Goal: Communication & Community: Answer question/provide support

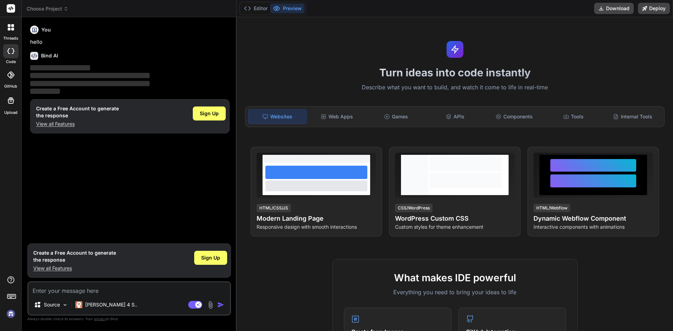
click at [96, 288] on textarea at bounding box center [129, 289] width 202 height 13
type textarea "x"
type textarea "h"
type textarea "x"
type textarea "hi"
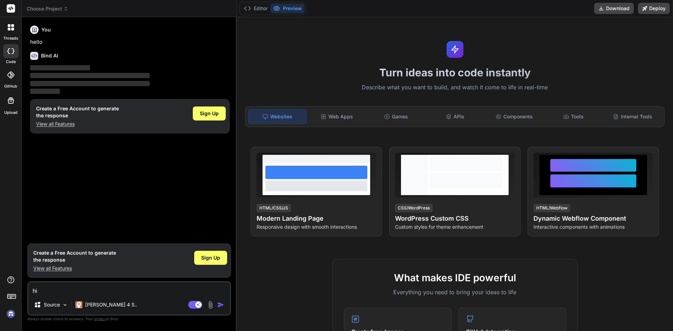
type textarea "x"
type textarea "hii"
click at [225, 310] on div "Source Claude 4 S.." at bounding box center [129, 306] width 202 height 17
click at [217, 307] on img "button" at bounding box center [220, 304] width 7 height 7
click at [222, 298] on div "hii Source Claude 4 S.. Agent Mode. When this toggle is activated, AI automatic…" at bounding box center [129, 298] width 204 height 34
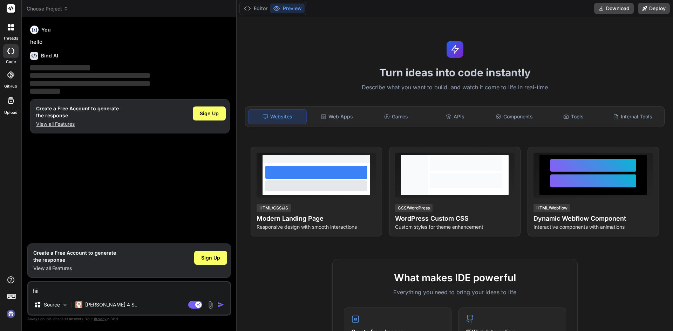
click at [100, 289] on textarea "hii" at bounding box center [129, 289] width 202 height 13
type textarea "x"
type textarea "="
click at [213, 253] on div "Sign Up" at bounding box center [210, 258] width 33 height 14
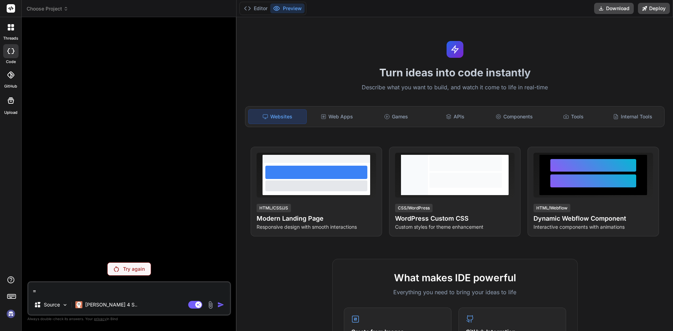
click at [150, 266] on div "Try again" at bounding box center [129, 269] width 44 height 13
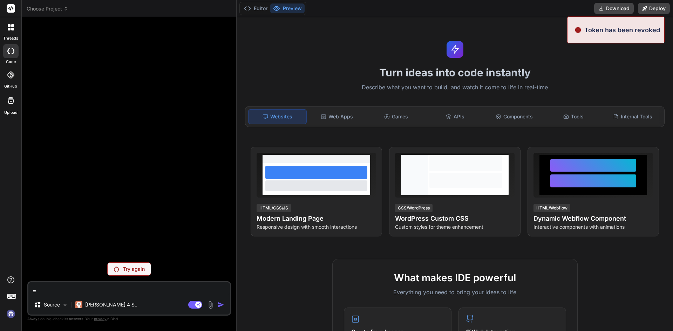
click at [137, 269] on p "Try again" at bounding box center [134, 269] width 22 height 7
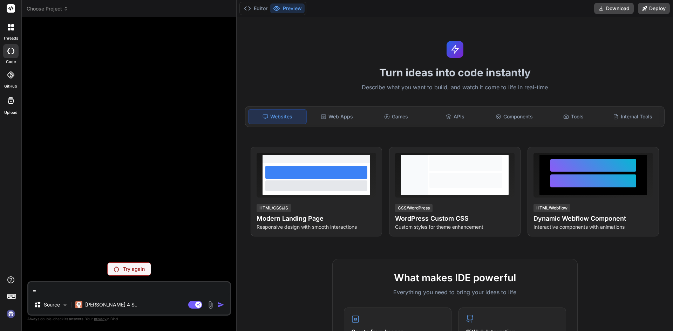
click at [190, 135] on div at bounding box center [130, 140] width 202 height 234
click at [256, 6] on button "Editor" at bounding box center [255, 9] width 29 height 10
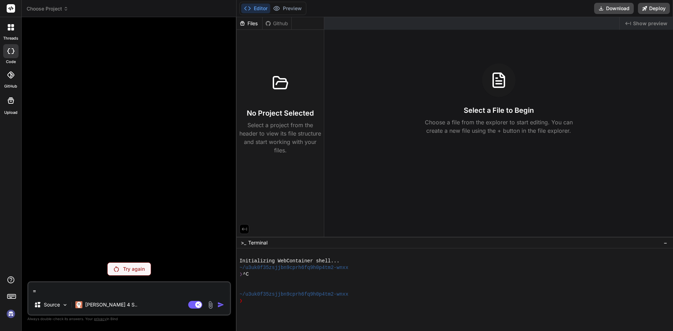
click at [255, 15] on div "Editor Preview Download Deploy" at bounding box center [455, 8] width 436 height 17
drag, startPoint x: 253, startPoint y: 150, endPoint x: 218, endPoint y: 148, distance: 34.8
click at [251, 149] on p "Select a project from the header to view its file structure and start working w…" at bounding box center [280, 138] width 82 height 34
click at [6, 28] on div at bounding box center [11, 27] width 15 height 15
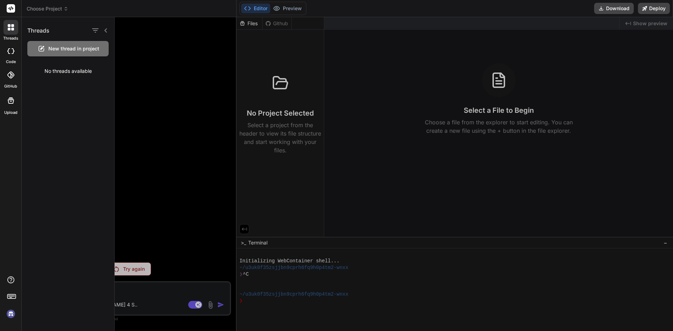
click at [66, 45] on span "New thread in project" at bounding box center [73, 48] width 51 height 7
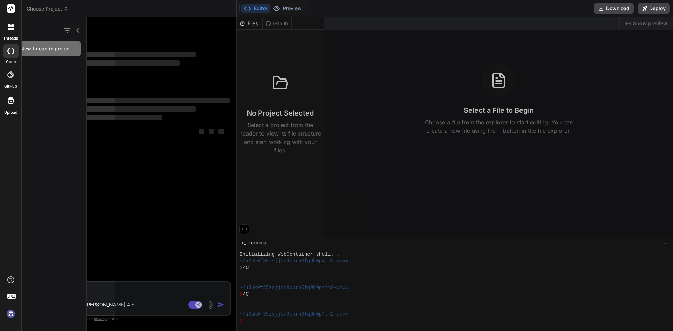
scroll to position [7, 0]
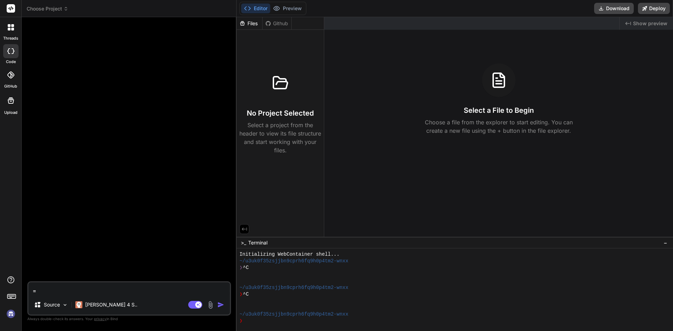
click at [136, 293] on textarea "=" at bounding box center [129, 289] width 202 height 13
type textarea "x"
type textarea "h"
type textarea "x"
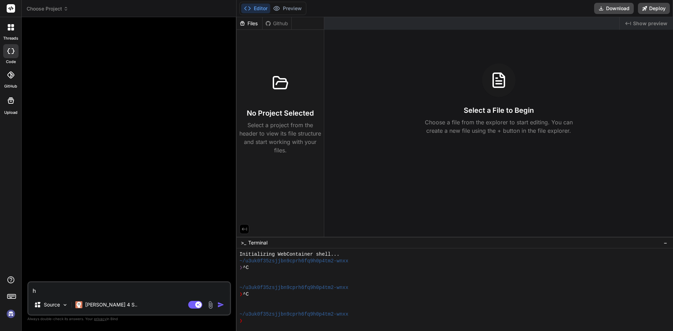
type textarea "hi"
type textarea "x"
type textarea "hii"
click at [221, 306] on img "button" at bounding box center [220, 304] width 7 height 7
type textarea "x"
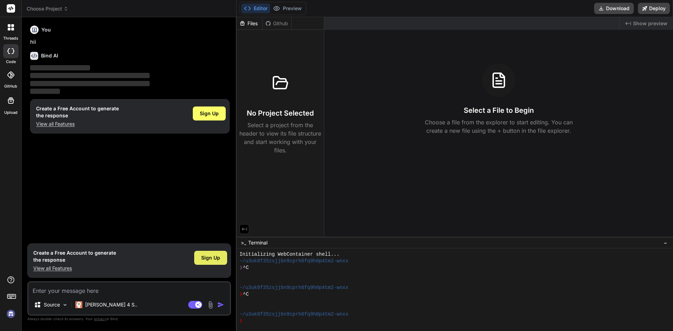
click at [211, 254] on span "Sign Up" at bounding box center [210, 257] width 19 height 7
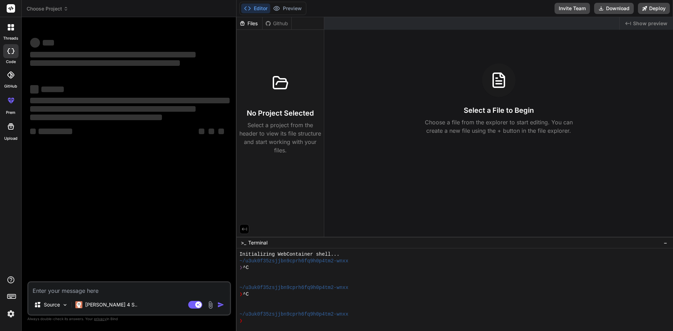
type textarea "x"
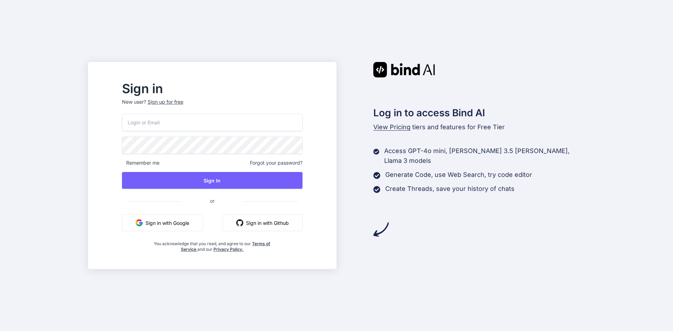
click at [202, 123] on input "email" at bounding box center [212, 122] width 181 height 17
paste input "Playcoads758@gmail.com"
type input "Playcoads758@gmail.com"
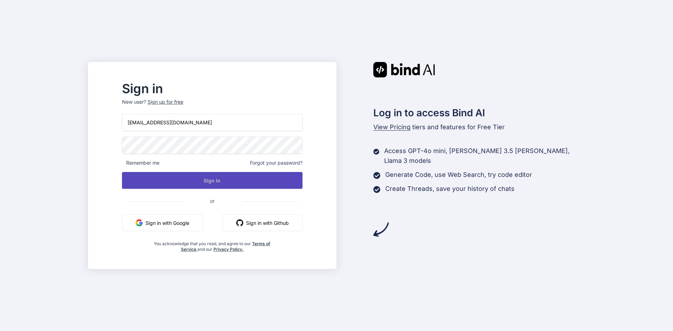
click at [198, 177] on button "Sign In" at bounding box center [212, 180] width 181 height 17
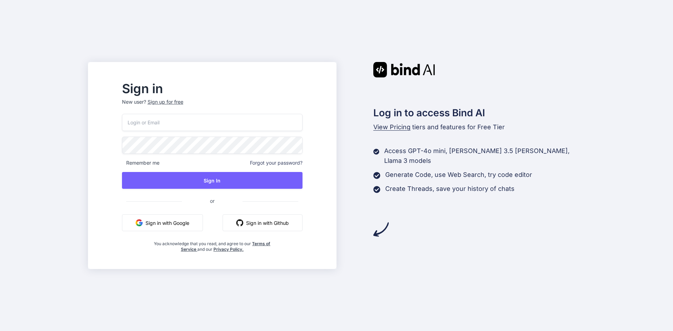
click at [186, 125] on input "email" at bounding box center [212, 122] width 181 height 17
paste input "Delat@12345"
type input "Delat@12345"
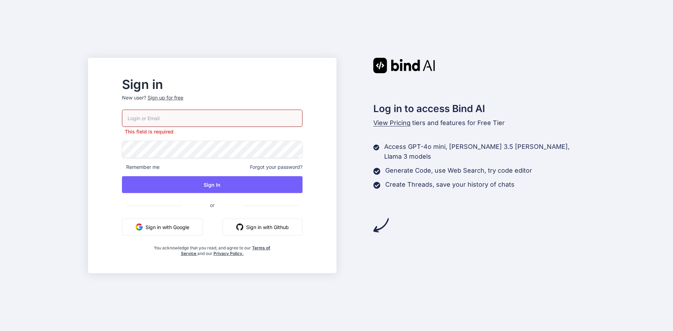
click at [161, 118] on input "email" at bounding box center [212, 118] width 181 height 17
paste input "Playcoads758@gmail.com"
type input "Playcoads758@gmail.com"
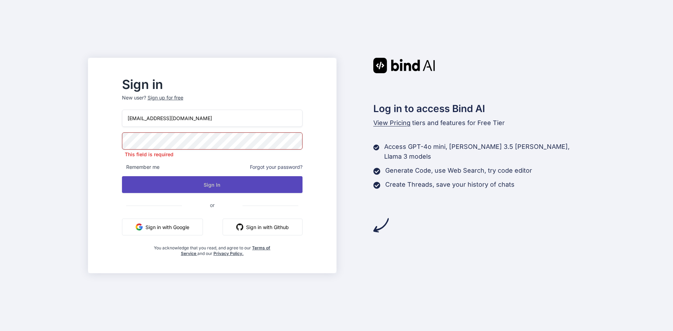
click at [197, 185] on button "Sign In" at bounding box center [212, 184] width 181 height 17
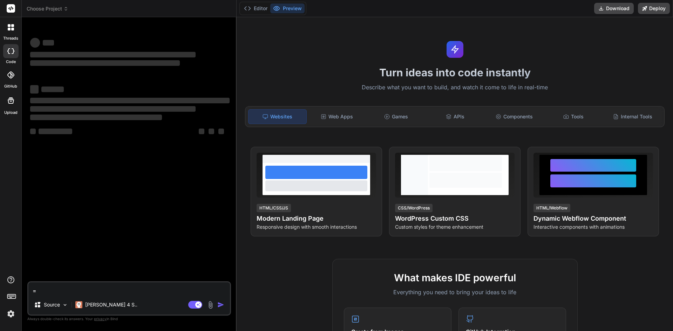
click at [155, 289] on textarea "=" at bounding box center [129, 289] width 202 height 13
type textarea "x"
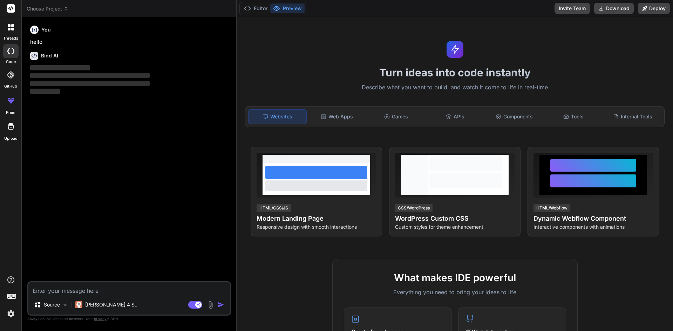
type textarea "x"
type textarea "h"
type textarea "x"
type textarea "hi"
type textarea "x"
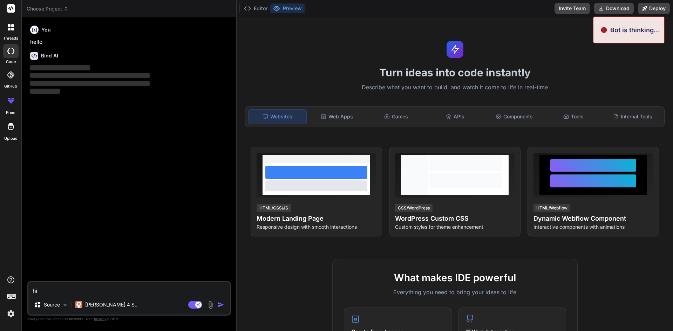
type textarea "hi"
click at [261, 255] on div "Turn ideas into code instantly Describe what you want to build, and watch it co…" at bounding box center [455, 174] width 436 height 314
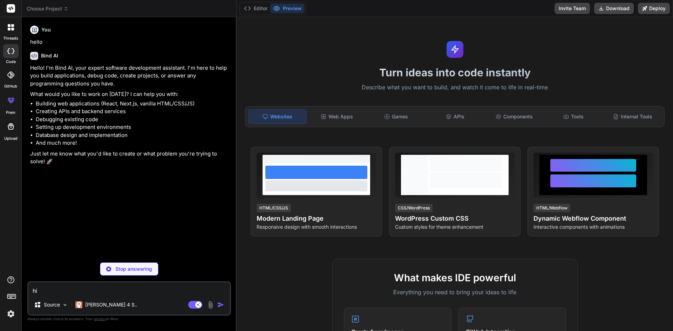
click at [200, 47] on div "Bind AI Hello! I'm Bind AI, your expert software development assistant. I'm her…" at bounding box center [129, 106] width 199 height 120
click at [247, 7] on icon at bounding box center [247, 8] width 7 height 7
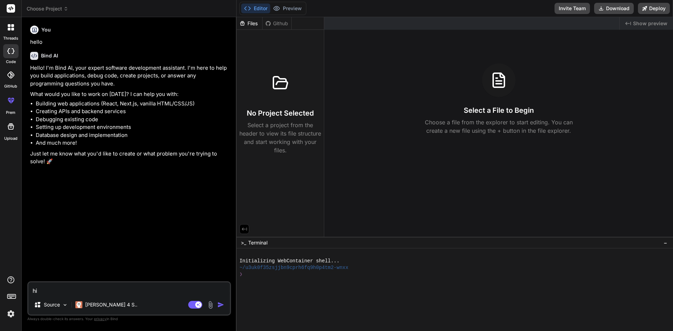
click at [247, 7] on icon at bounding box center [247, 8] width 7 height 7
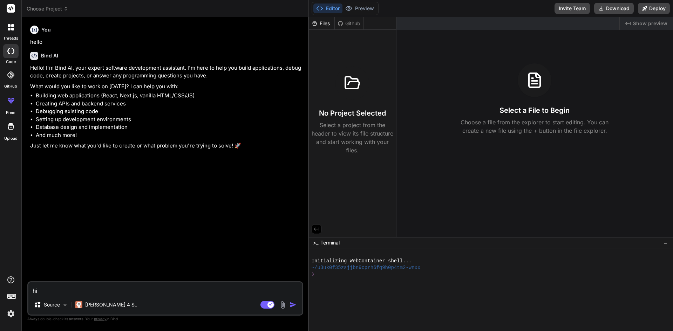
type textarea "x"
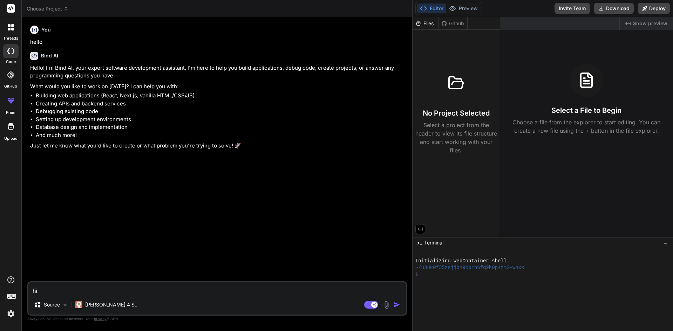
drag, startPoint x: 237, startPoint y: 41, endPoint x: 673, endPoint y: 80, distance: 437.8
click at [673, 80] on div "Choose Project Created with Pixso. Bind AI Web Search Created with Pixso. Code …" at bounding box center [347, 165] width 651 height 331
click at [283, 214] on div "You hello Bind AI Hello! I'm Bind AI, your expert software development assistan…" at bounding box center [218, 152] width 378 height 259
click at [110, 287] on textarea "hi" at bounding box center [217, 289] width 378 height 13
type textarea "h"
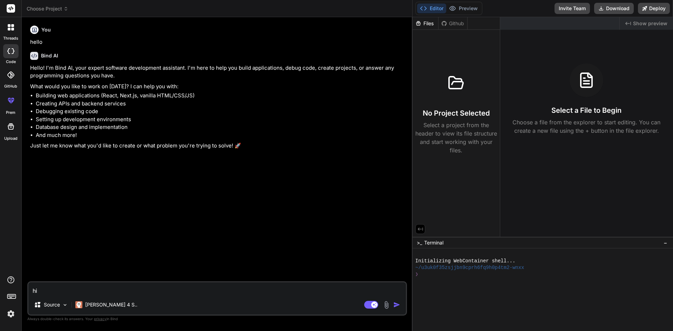
type textarea "x"
paste textarea "I want to create one WordPress document for our project so i have write the des…"
type textarea "I want to create one WordPress document for our project so i have write the des…"
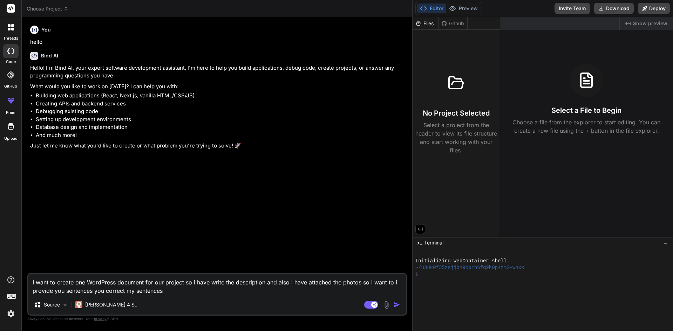
type textarea "x"
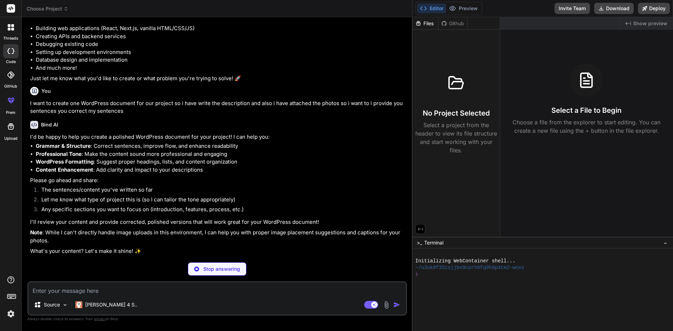
scroll to position [43, 0]
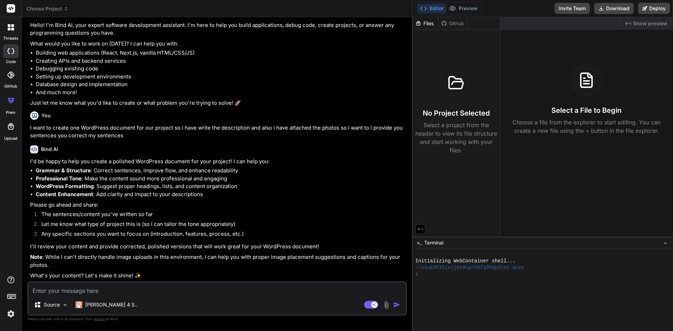
type textarea "x"
click at [167, 297] on div "Source Claude 4 S.. Agent Mode. When this toggle is activated, AI automatically…" at bounding box center [217, 298] width 380 height 34
click at [95, 295] on div "Source Claude 4 S.. Agent Mode. When this toggle is activated, AI automatically…" at bounding box center [217, 298] width 380 height 34
click at [85, 289] on textarea at bounding box center [217, 289] width 378 height 13
type textarea "'"
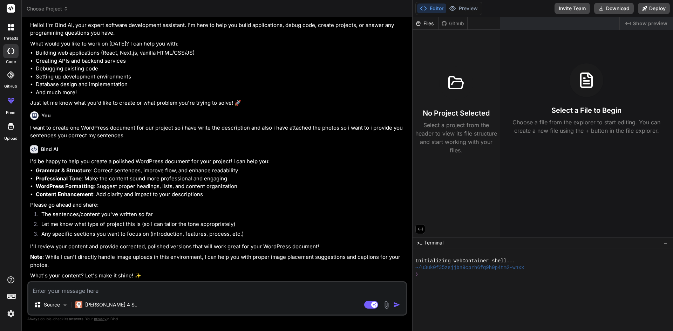
type textarea "x"
type textarea "''"
type textarea "x"
paste textarea " I have added new filed for the client the under the scriptCo setting new fiel…"
type textarea "' I have added new filed for the client the under the scriptCo setting new fie…"
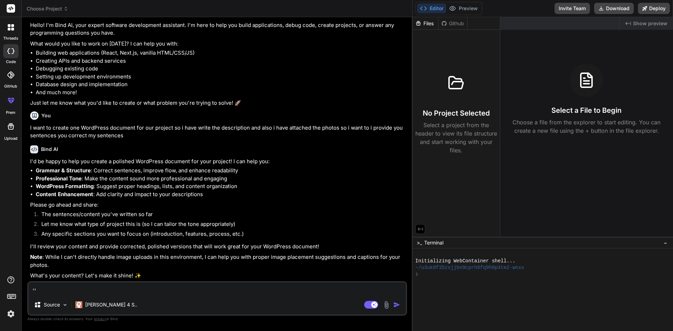
type textarea "x"
type textarea "' I have added new filed for the client the under the scriptCo setting new fie…"
type textarea "x"
type textarea "' I have added new filed for the client the under the scriptCo setting new fie…"
type textarea "x"
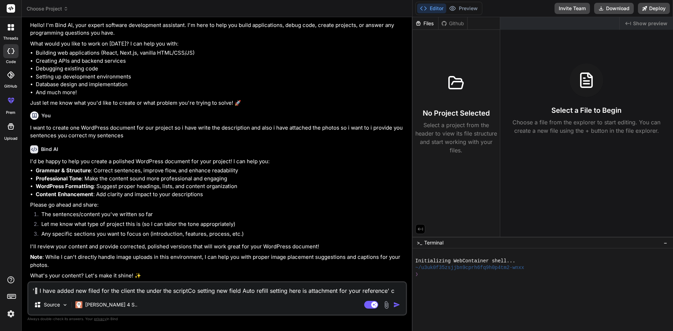
type textarea "' I have added new filed for the client the under the scriptCo setting new fie…"
type textarea "x"
type textarea "' I have added new filed for the client the under the scriptCo setting new fie…"
type textarea "x"
type textarea "' I have added new filed for the client the under the scriptCo setting new fie…"
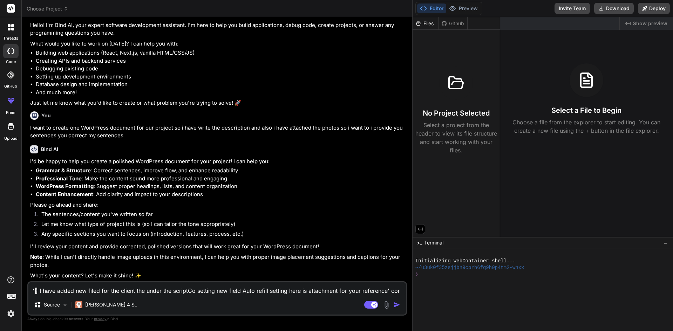
type textarea "x"
type textarea "' I have added new filed for the client the under the scriptCo setting new fie…"
type textarea "x"
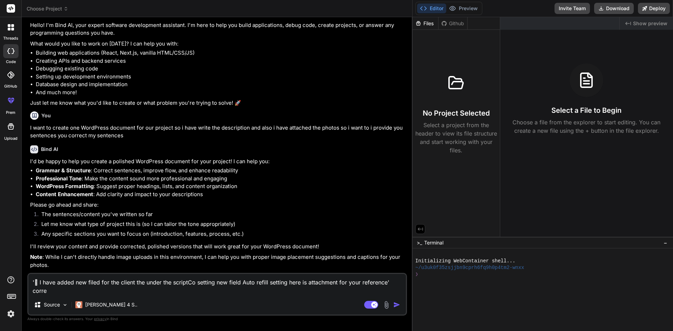
scroll to position [51, 0]
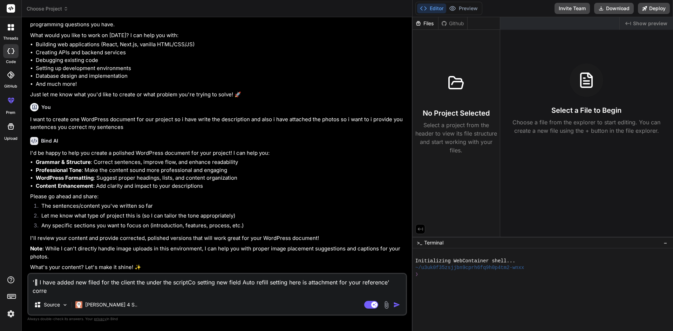
type textarea "' I have added new filed for the client the under the scriptCo setting new fie…"
type textarea "x"
type textarea "' I have added new filed for the client the under the scriptCo setting new fie…"
type textarea "x"
type textarea "' I have added new filed for the client the under the scriptCo setting new fie…"
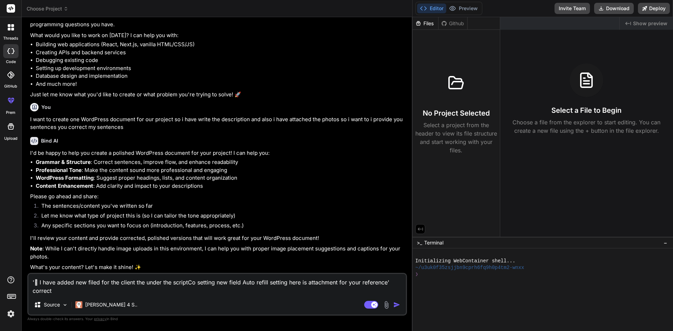
type textarea "x"
type textarea "' I have added new filed for the client the under the scriptCo setting new fie…"
type textarea "x"
type textarea "' I have added new filed for the client the under the scriptCo setting new fie…"
type textarea "x"
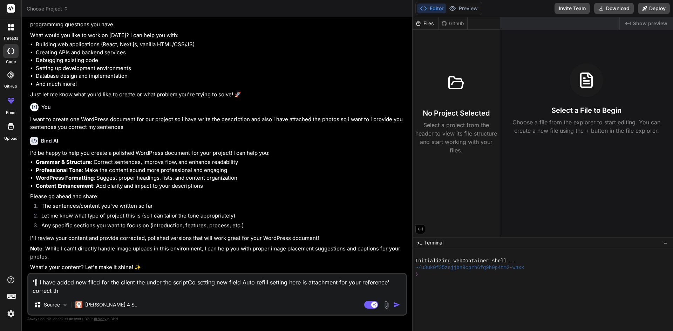
type textarea "' I have added new filed for the client the under the scriptCo setting new fie…"
type textarea "x"
type textarea "' I have added new filed for the client the under the scriptCo setting new fie…"
type textarea "x"
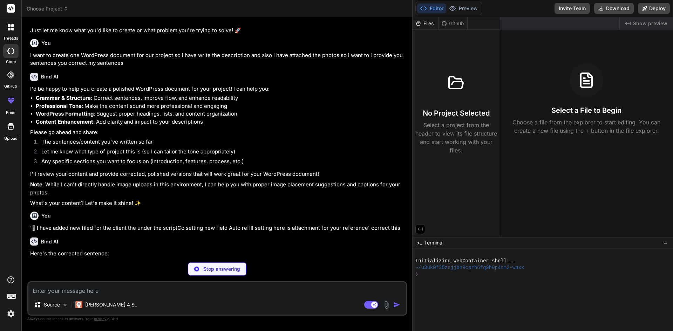
scroll to position [171, 0]
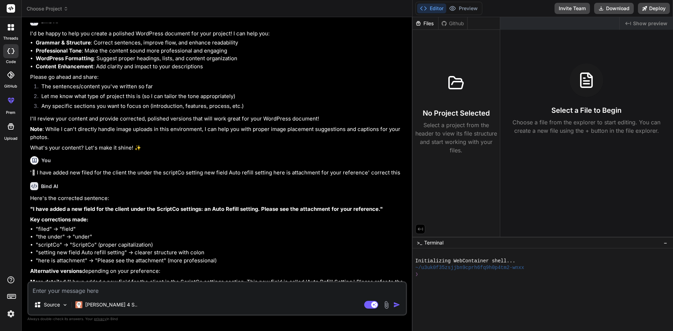
type textarea "x"
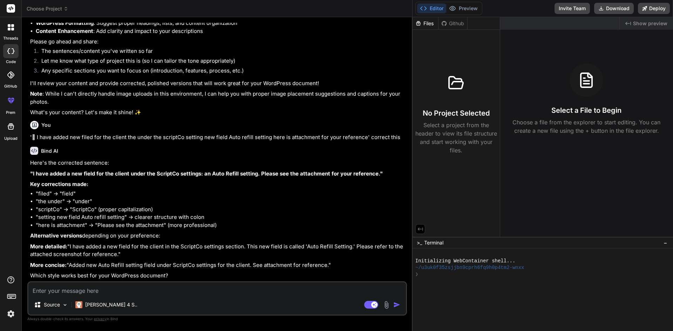
scroll to position [222, 0]
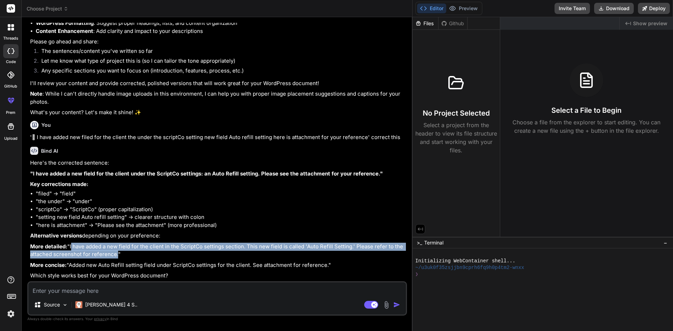
drag, startPoint x: 92, startPoint y: 246, endPoint x: 33, endPoint y: 240, distance: 59.2
click at [33, 243] on p "More detailed: "I have added a new field for the client in the ScriptCo setting…" at bounding box center [217, 251] width 375 height 16
copy p "I have added a new field for the client in the ScriptCo settings section. This …"
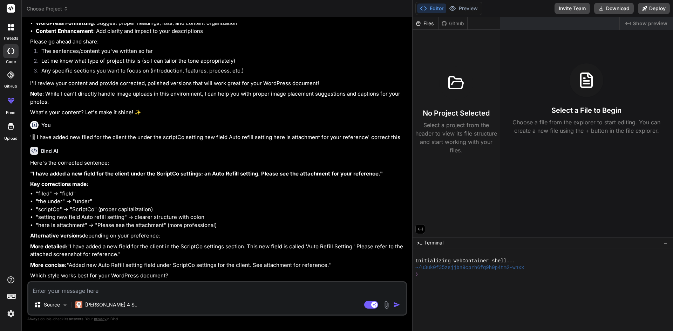
click at [185, 295] on div "Source Claude 4 S.. Agent Mode. When this toggle is activated, AI automatically…" at bounding box center [217, 298] width 380 height 34
click at [185, 295] on textarea at bounding box center [217, 289] width 378 height 13
type textarea "'"
type textarea "x"
type textarea "''"
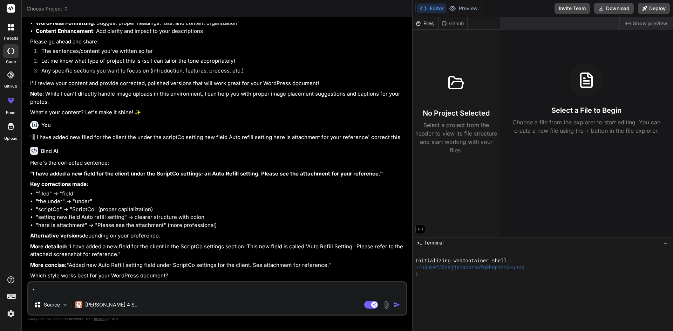
type textarea "x"
paste textarea "We are not showing auto refill if client setting off:-"
type textarea "'We are not showing auto refill if client setting off:- '"
type textarea "x"
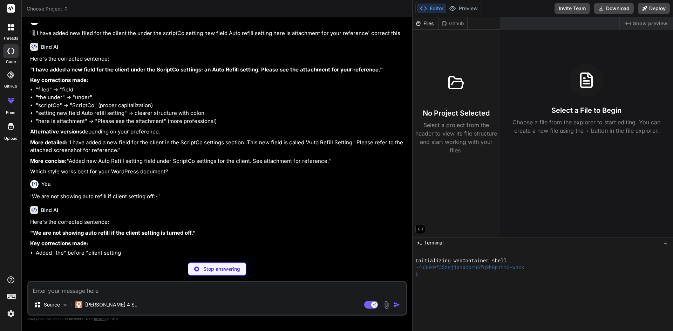
scroll to position [326, 0]
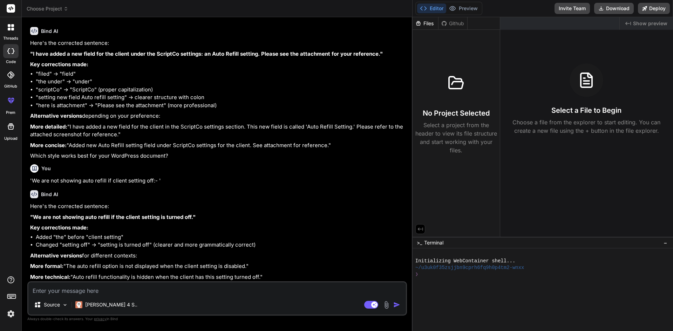
type textarea "x"
drag, startPoint x: 191, startPoint y: 231, endPoint x: 34, endPoint y: 234, distance: 157.1
click at [34, 220] on strong ""We are not showing auto refill if the client setting is turned off."" at bounding box center [112, 217] width 165 height 7
copy strong "We are not showing auto refill if the client setting is turned off."
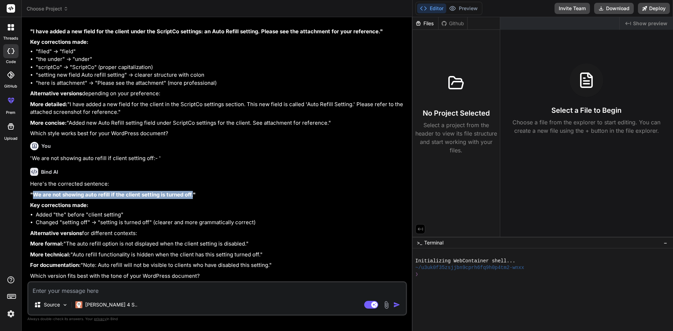
scroll to position [388, 0]
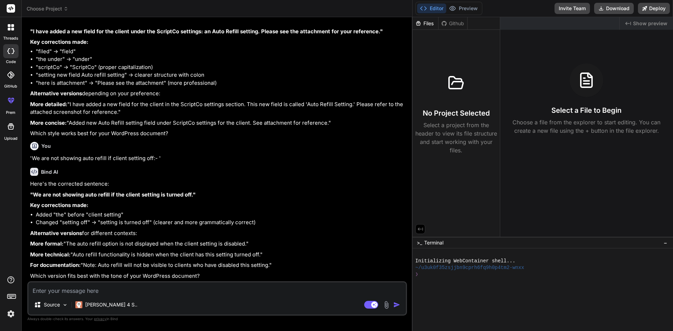
click at [185, 293] on textarea at bounding box center [217, 289] width 378 height 13
type textarea "'"
type textarea "x"
type textarea "''"
type textarea "x"
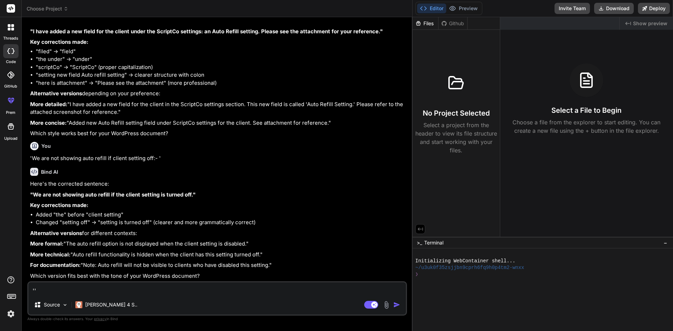
paste textarea " If toggled on for a patient (for a client wiht this setting allowed) similar …"
type textarea "' If toggled on for a patient (for a client wiht this setting allowed) similar…"
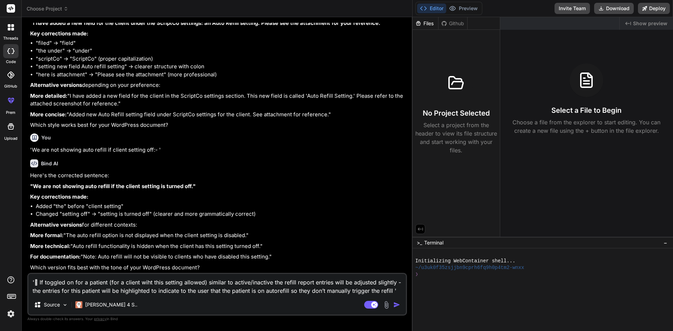
type textarea "x"
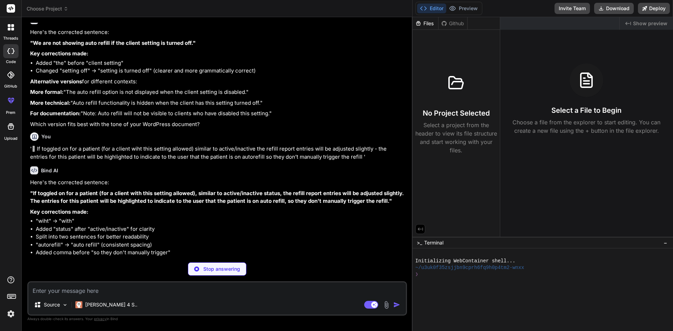
scroll to position [532, 0]
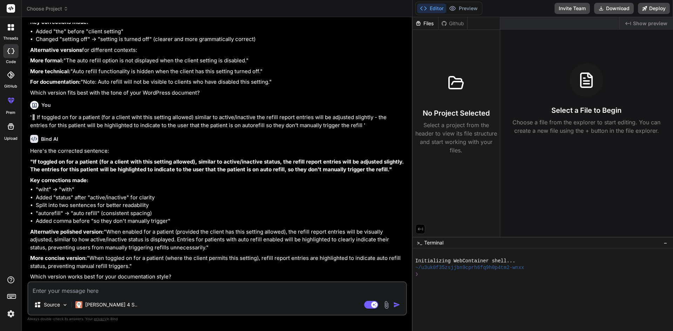
type textarea "x"
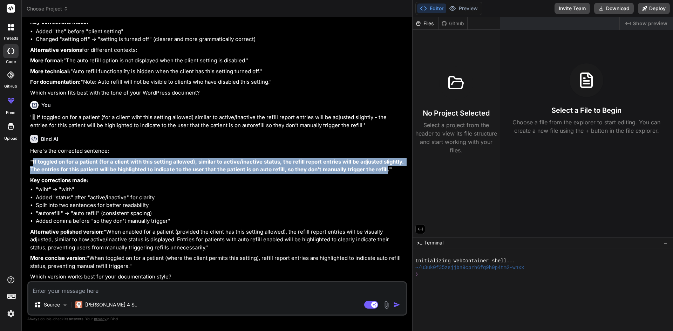
drag, startPoint x: 384, startPoint y: 209, endPoint x: 33, endPoint y: 202, distance: 351.3
click at [33, 173] on strong ""If toggled on for a patient (for a client with this setting allowed), similar …" at bounding box center [217, 165] width 375 height 15
copy strong "If toggled on for a patient (for a client with this setting allowed), similar t…"
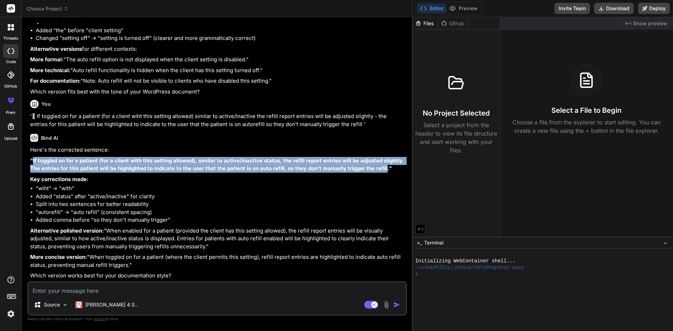
scroll to position [588, 0]
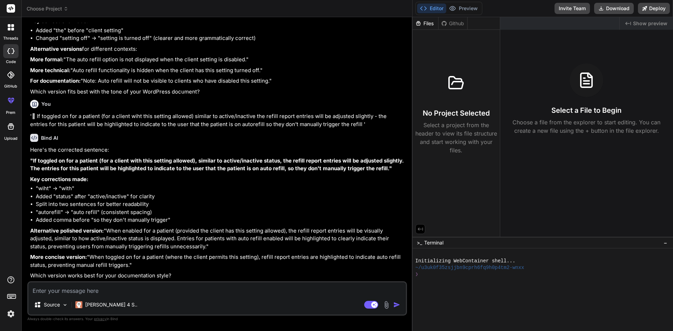
click at [264, 293] on textarea at bounding box center [217, 289] width 378 height 13
type textarea "'"
type textarea "x"
type textarea "''"
type textarea "x"
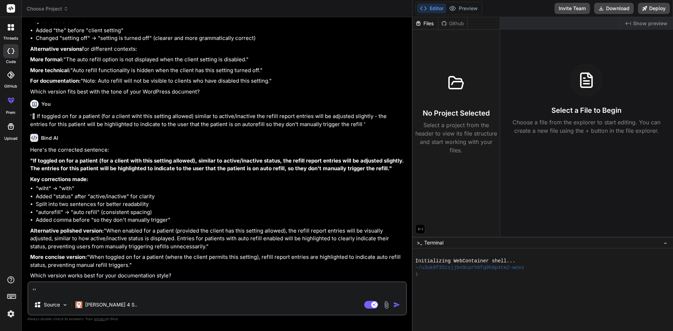
paste textarea "We have also added the auto refill field on the these end point [URL][DOMAIN_NA…"
type textarea "'We have also added the auto refill field on the these end point [URL][DOMAIN_N…"
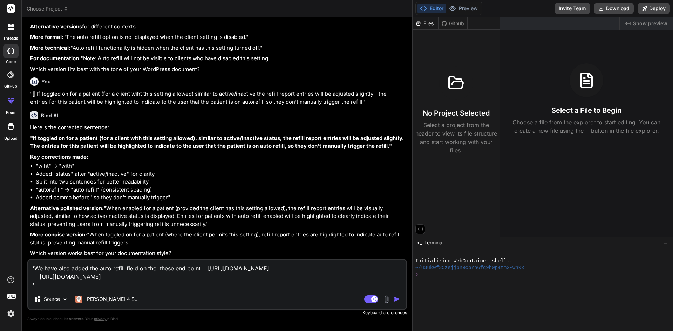
type textarea "x"
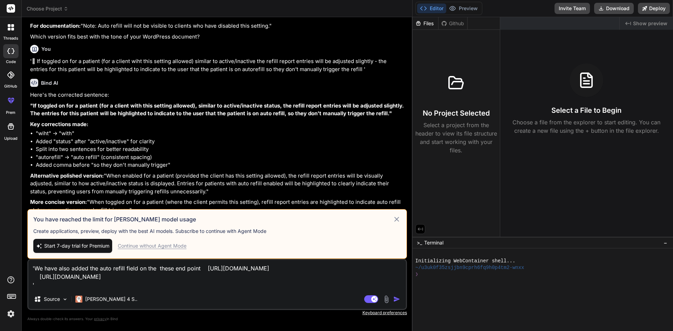
type textarea "'We have also added the auto refill field on the these end point [URL][DOMAIN_N…"
click at [397, 220] on icon at bounding box center [396, 219] width 5 height 5
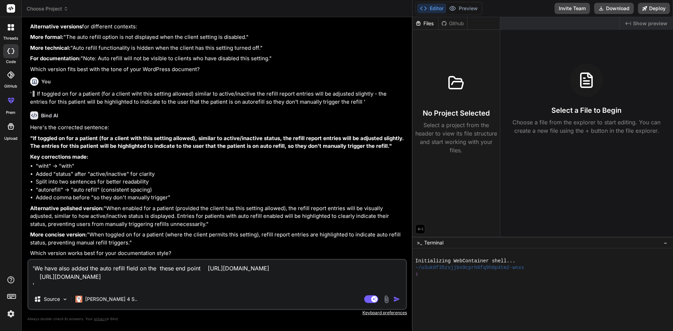
click at [394, 301] on img "button" at bounding box center [396, 299] width 7 height 7
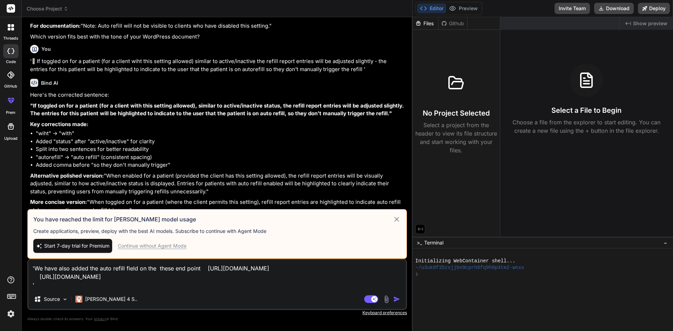
click at [397, 223] on icon at bounding box center [397, 219] width 8 height 8
type textarea "x"
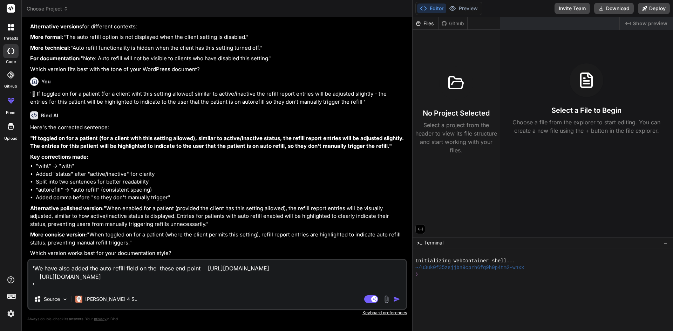
click at [40, 283] on textarea "'We have also added the auto refill field on the these end point [URL][DOMAIN_N…" at bounding box center [217, 274] width 378 height 29
type textarea "'We have also added the auto refill field on the these end point [URL][DOMAIN_N…"
type textarea "x"
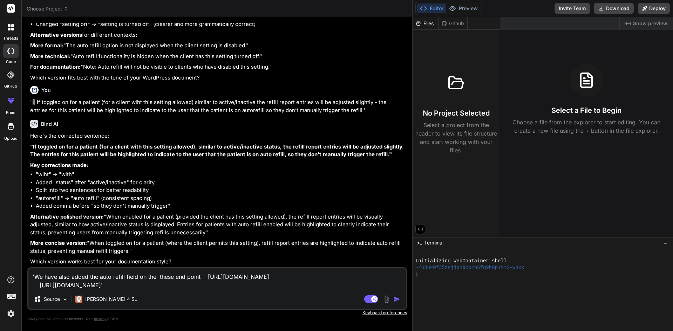
type textarea "'We have also added the auto refill field on the these end point [URL][DOMAIN_N…"
type textarea "x"
type textarea "'We have also added the auto refill field on the these end point [URL][DOMAIN_N…"
type textarea "x"
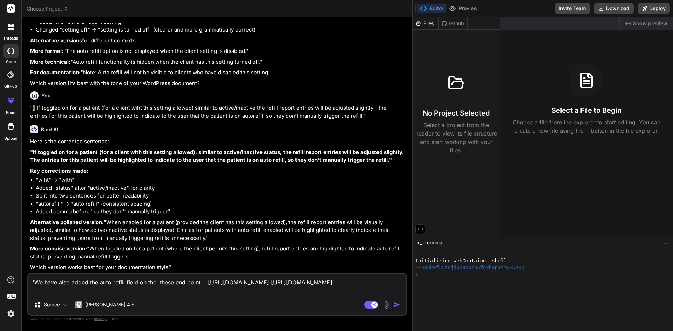
type textarea "'We have also added the auto refill field on the these end point [URL][DOMAIN_N…"
type textarea "x"
type textarea "'We have also added the auto refill field on the these end point [URL][DOMAIN_N…"
type textarea "x"
type textarea "'We have also added the auto refill field on the these end point [URL][DOMAIN_N…"
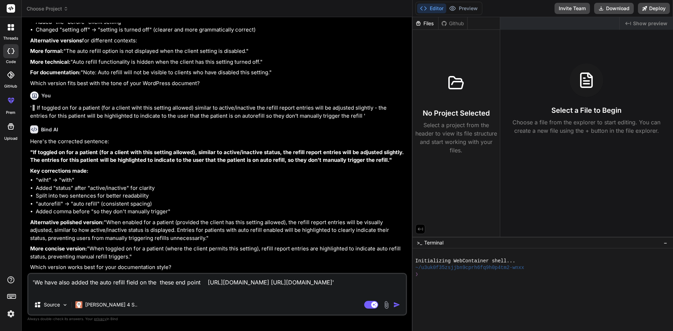
type textarea "x"
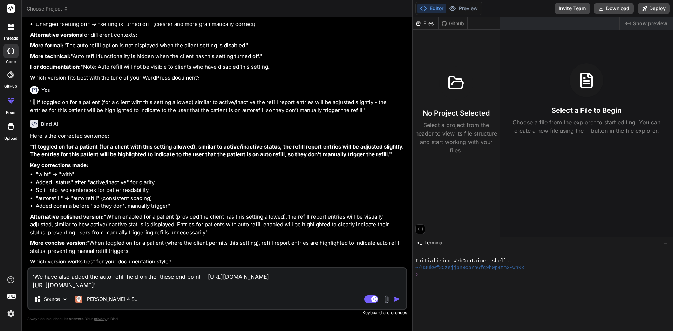
type textarea "'We have also added the auto refill field on the these end point [URL][DOMAIN_N…"
type textarea "x"
type textarea "'We have also added the auto refill field on the these end point [URL][DOMAIN_N…"
type textarea "x"
type textarea "'We have also added the auto refill field on the these end point [URL][DOMAIN_N…"
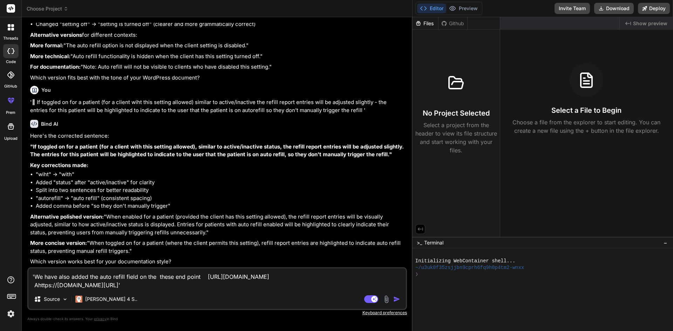
type textarea "x"
type textarea "'We have also added the auto refill field on the these end point [URL][DOMAIN_N…"
type textarea "x"
type textarea "'We have also added the auto refill field on the these end point [URL][DOMAIN_N…"
type textarea "x"
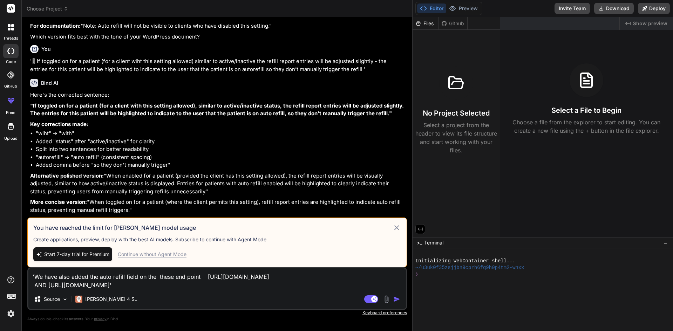
type textarea "'We have also added the auto refill field on the these end point [URL][DOMAIN_N…"
click at [397, 300] on img "button" at bounding box center [396, 299] width 7 height 7
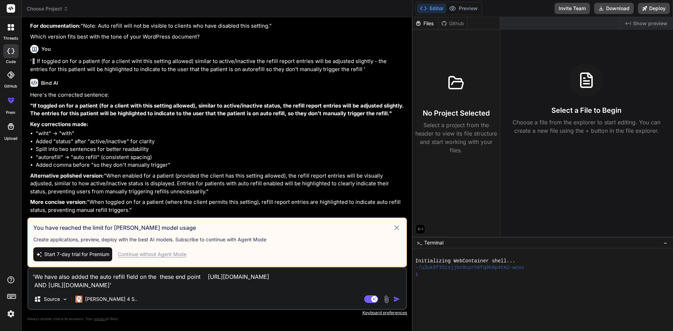
click at [155, 253] on div "Continue without Agent Mode" at bounding box center [152, 254] width 69 height 7
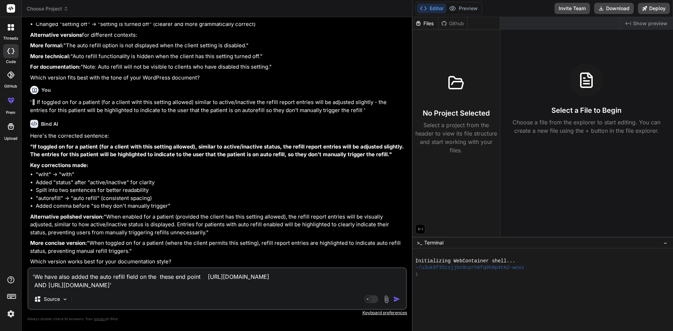
click at [391, 302] on div "Agent Mode. When this toggle is activated, AI automatically makes decisions, re…" at bounding box center [383, 299] width 40 height 8
click at [395, 300] on img "button" at bounding box center [396, 299] width 7 height 7
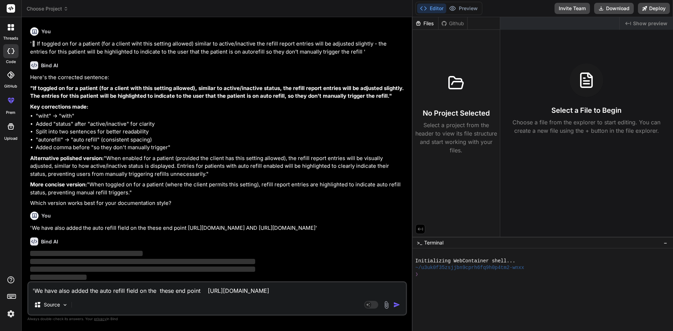
scroll to position [668, 0]
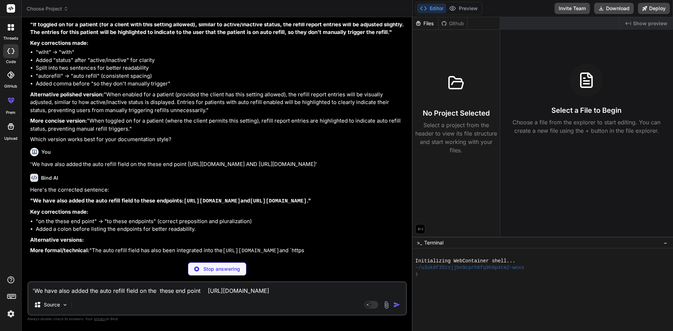
type textarea "x"
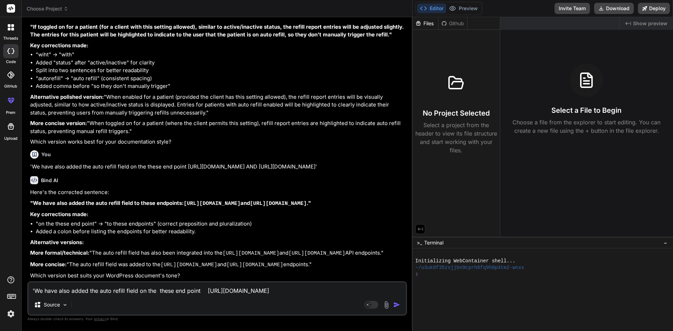
scroll to position [767, 0]
drag, startPoint x: 215, startPoint y: 237, endPoint x: 22, endPoint y: 233, distance: 192.8
click at [22, 233] on div "Bind AI Web Search Created with Pixso. Code Generator You hello Bind AI Hello! …" at bounding box center [217, 174] width 391 height 314
copy p ""The auto refill field has also been integrated into the [URL][DOMAIN_NAME] and…"
